Goal: Task Accomplishment & Management: Manage account settings

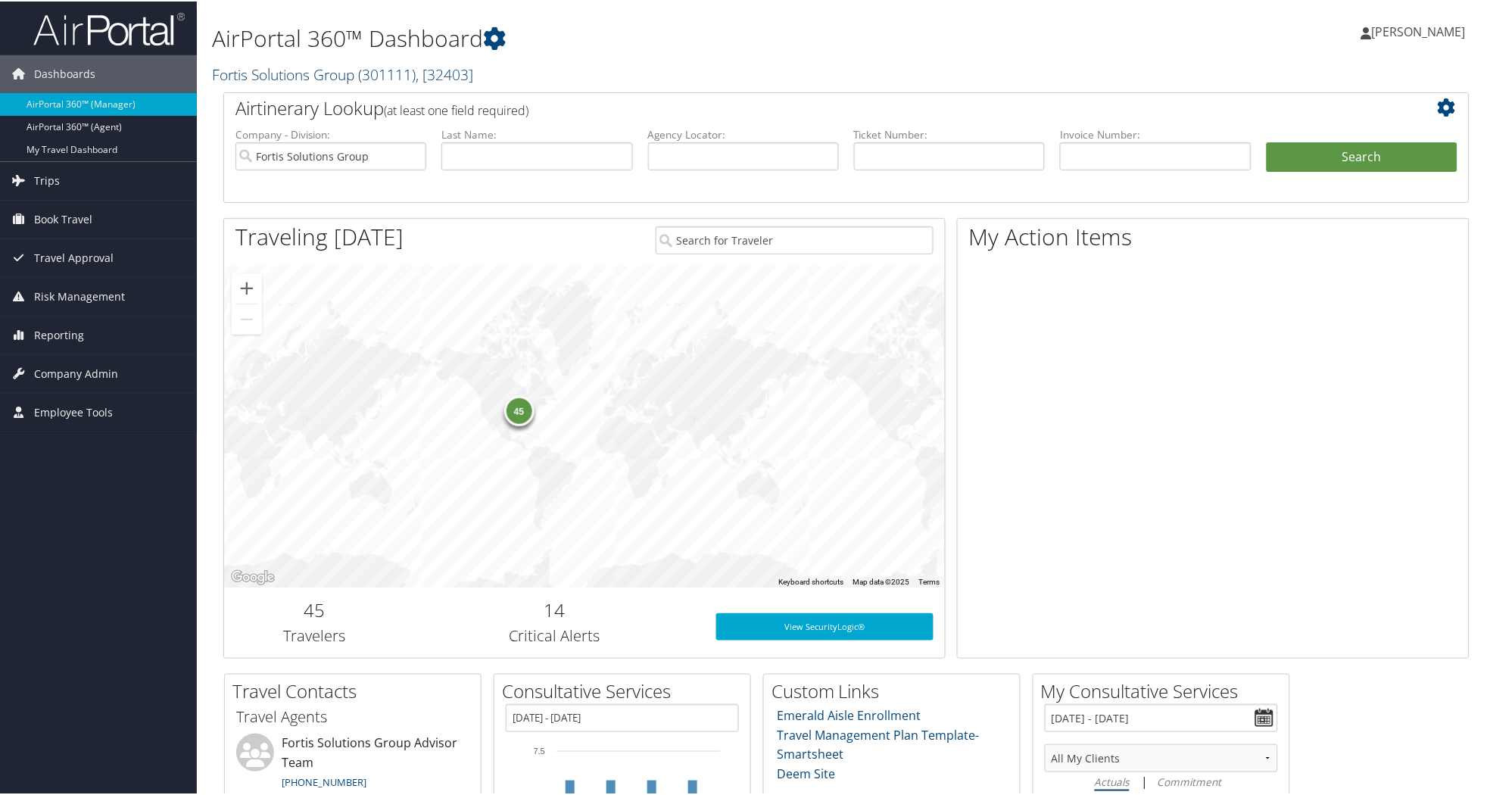
click at [273, 67] on link "Fortis Solutions Group ( 301111 ) , [ 32403 ]" at bounding box center [342, 73] width 261 height 20
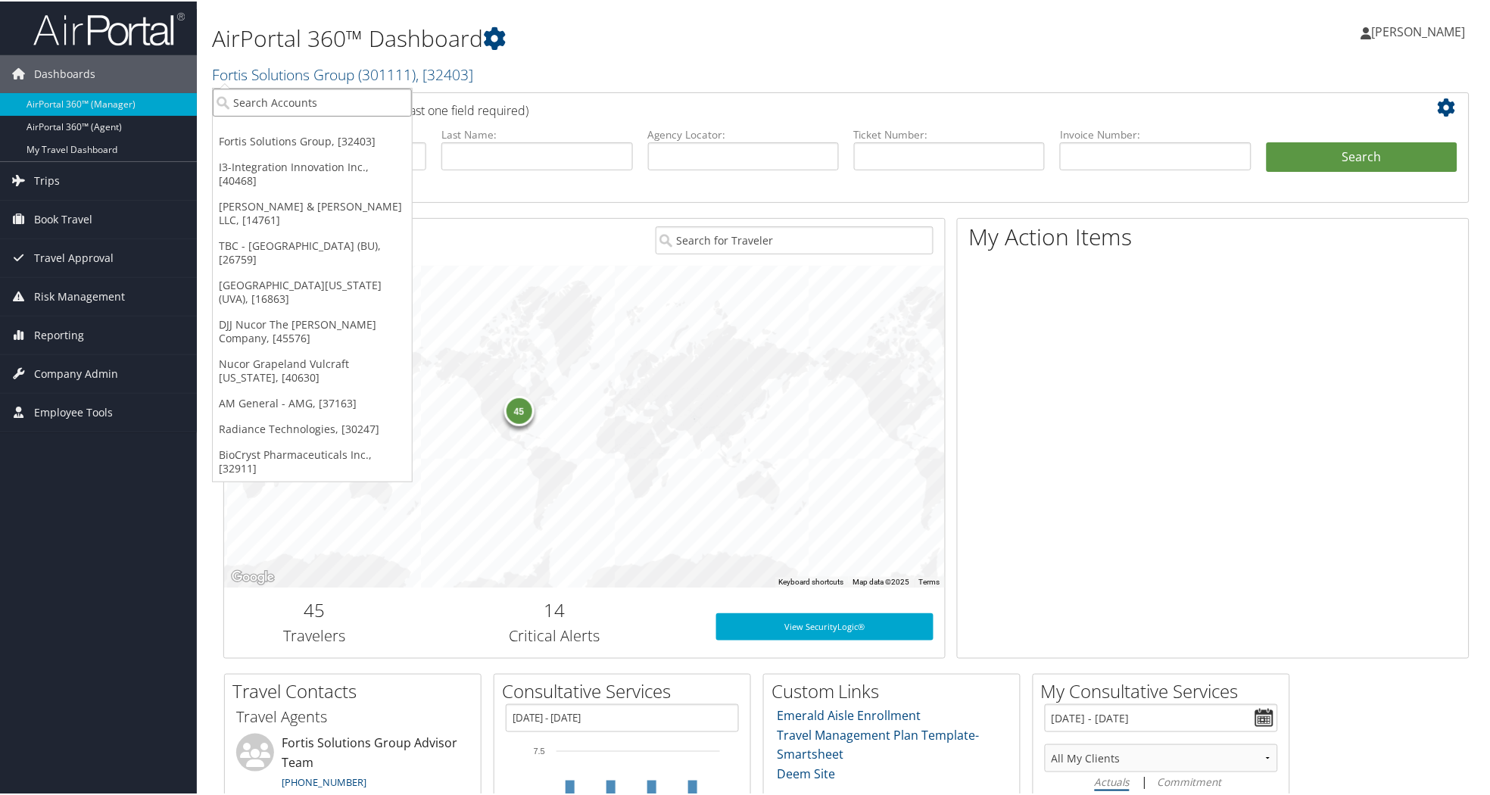
click at [334, 103] on input "search" at bounding box center [312, 101] width 199 height 28
type input "MPT"
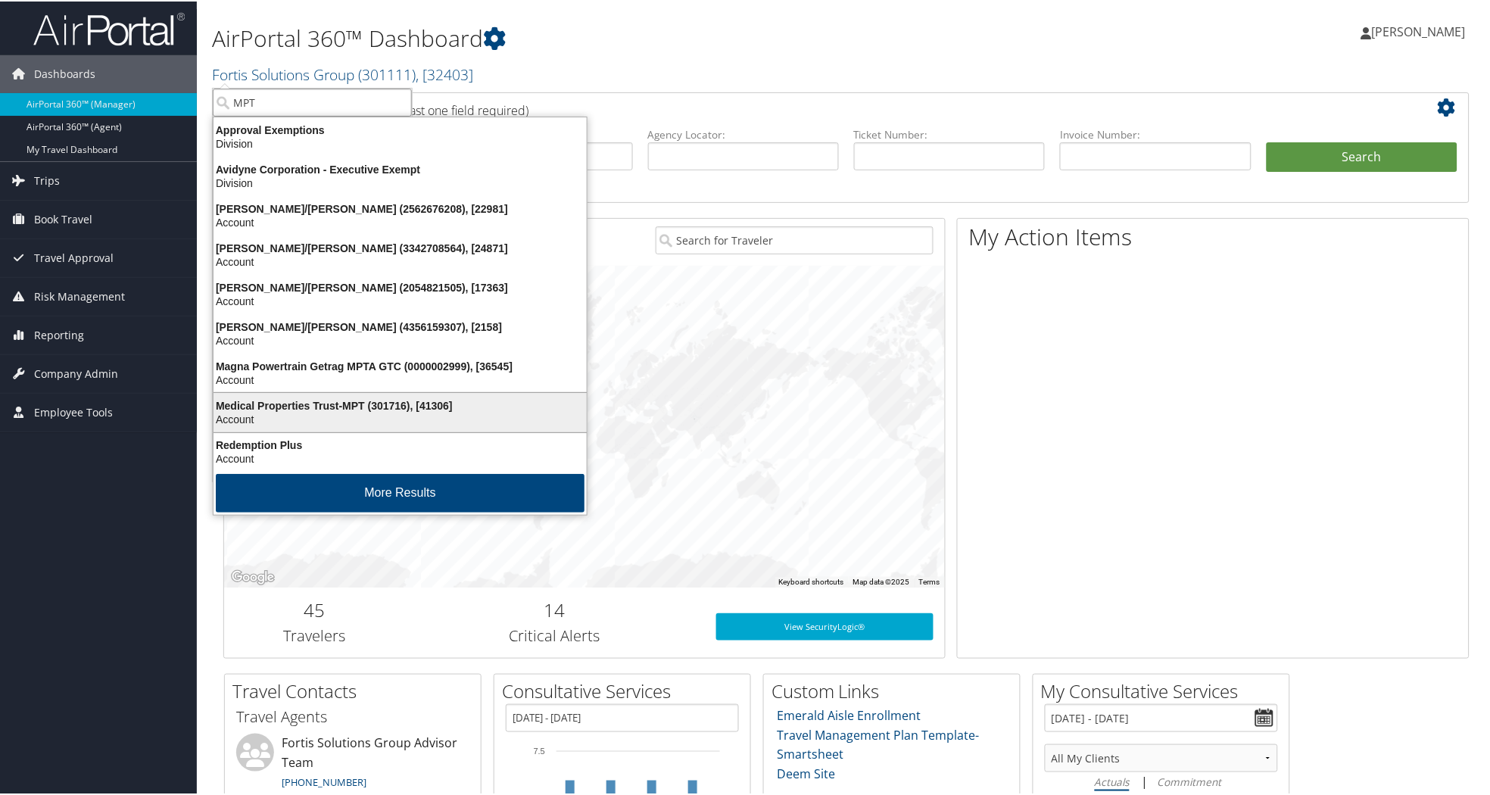
click at [334, 404] on div "Medical Properties Trust-MPT (301716), [41306]" at bounding box center [399, 404] width 391 height 14
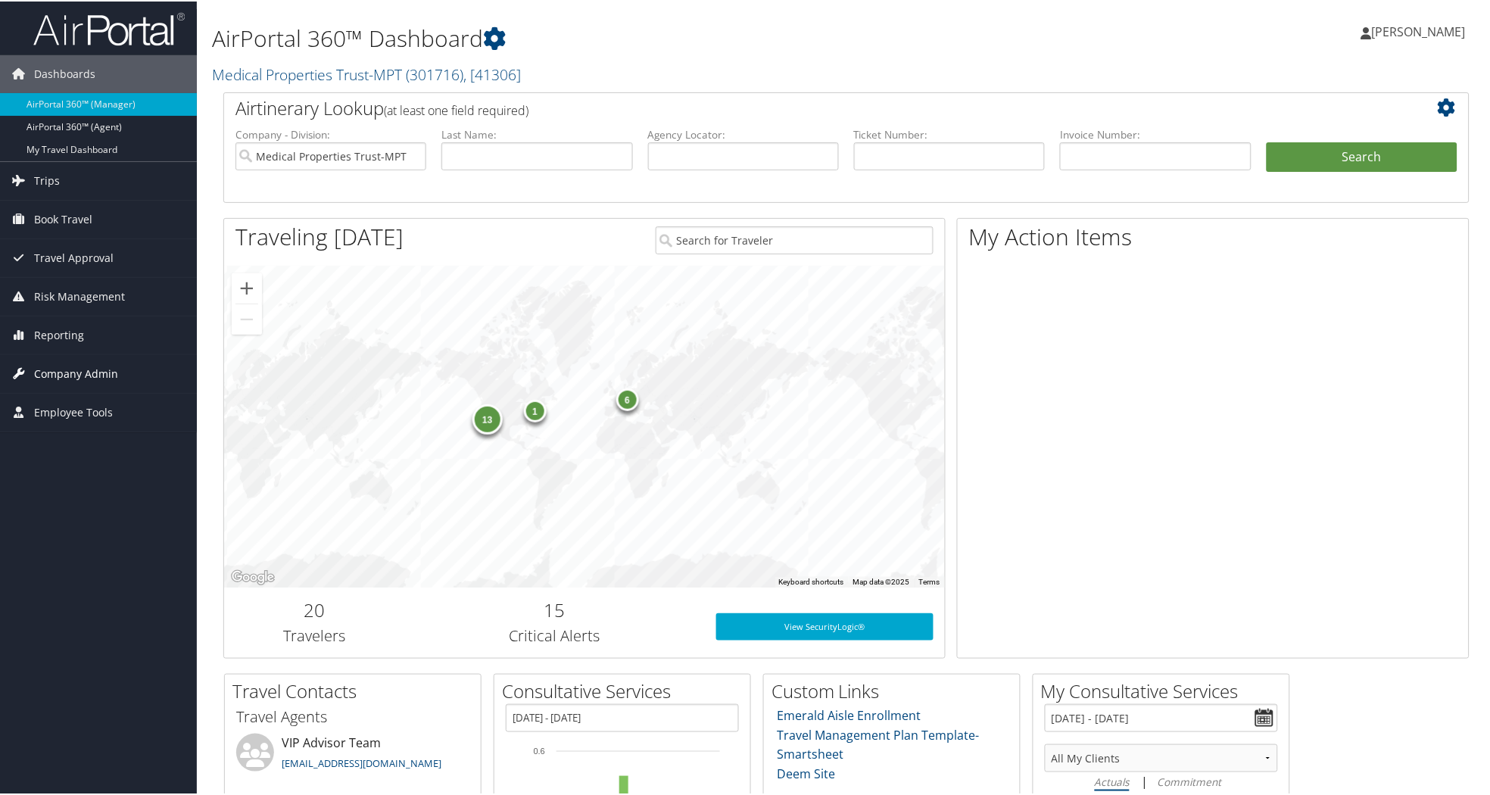
click at [107, 368] on span "Company Admin" at bounding box center [76, 373] width 84 height 38
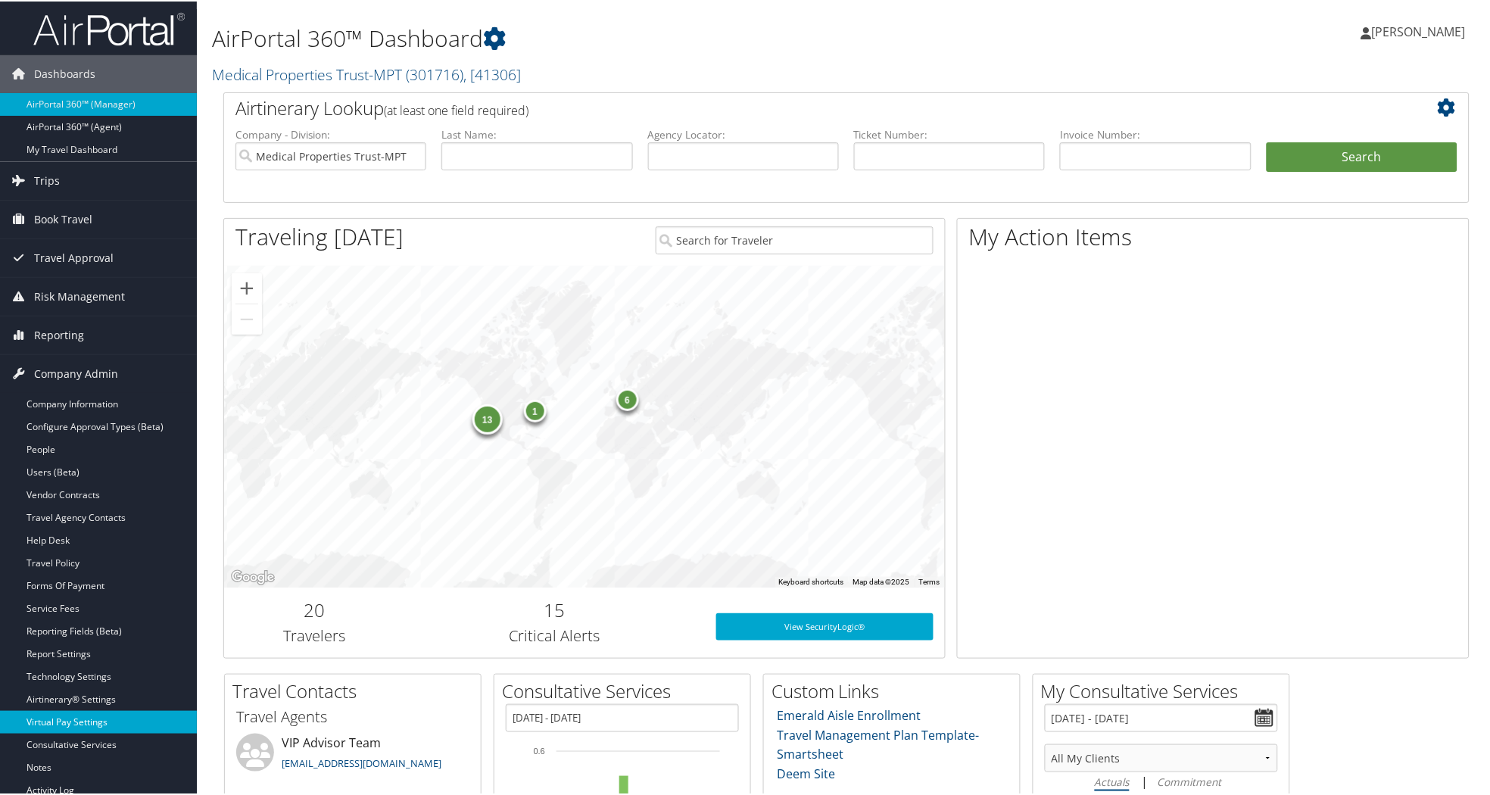
scroll to position [616, 0]
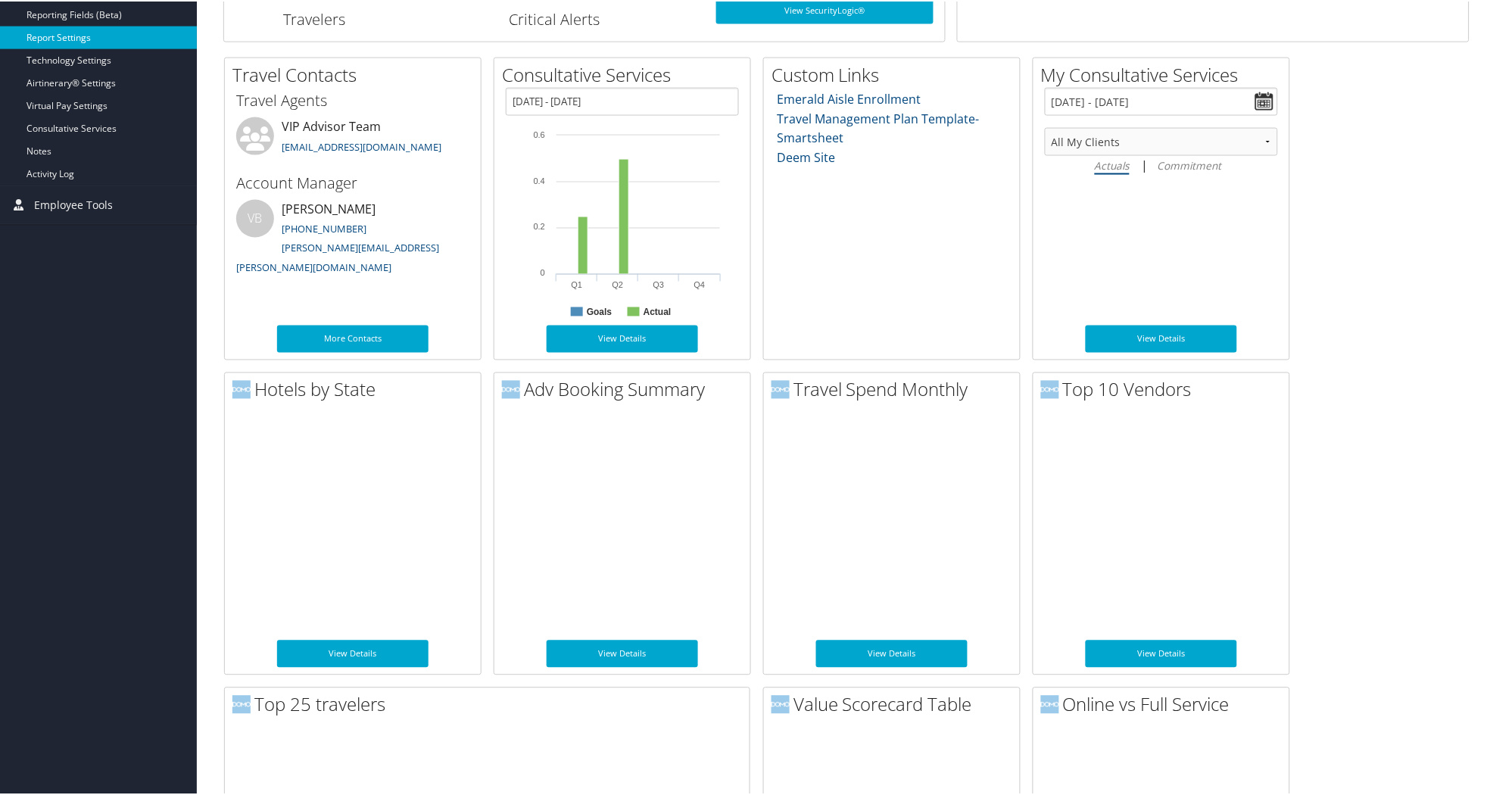
click at [64, 34] on link "Report Settings" at bounding box center [98, 36] width 197 height 23
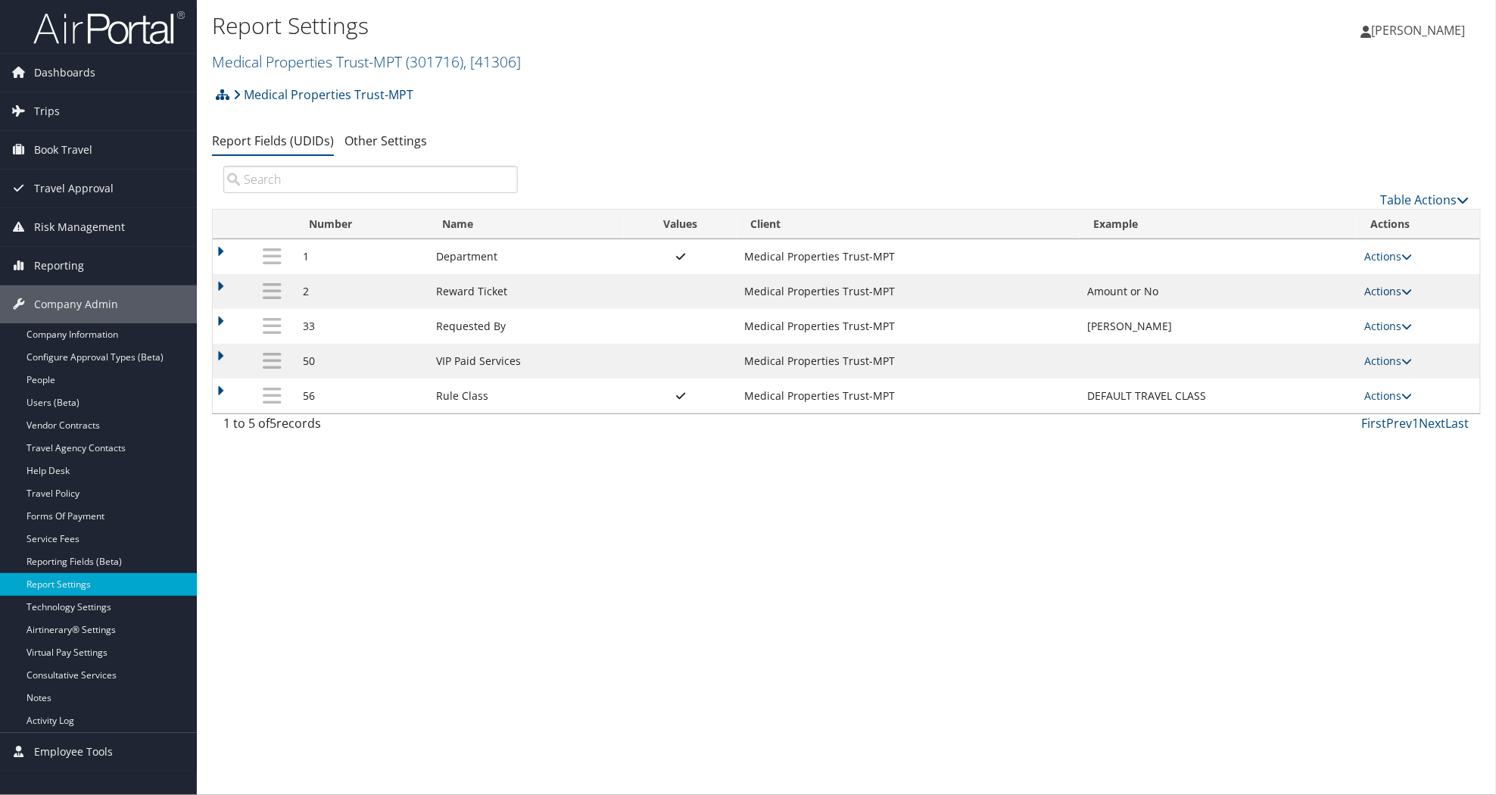
click at [1412, 291] on icon at bounding box center [1406, 291] width 11 height 11
click at [1360, 361] on link "Edit" at bounding box center [1330, 367] width 164 height 26
select select "both"
select select "trip"
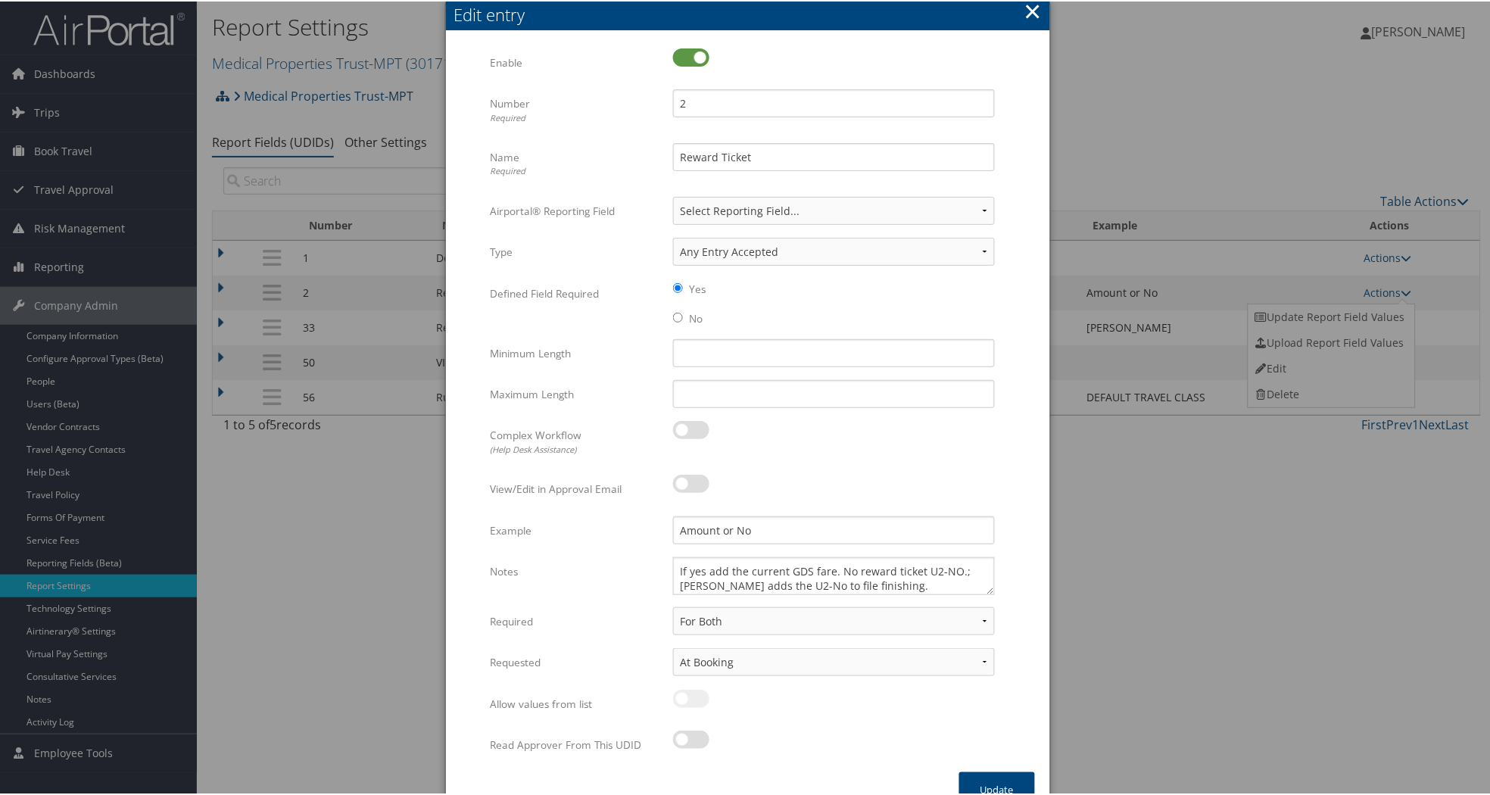
click at [1268, 111] on div at bounding box center [748, 397] width 1496 height 795
click at [1036, 13] on button "×" at bounding box center [1032, 10] width 17 height 30
